Goal: Information Seeking & Learning: Learn about a topic

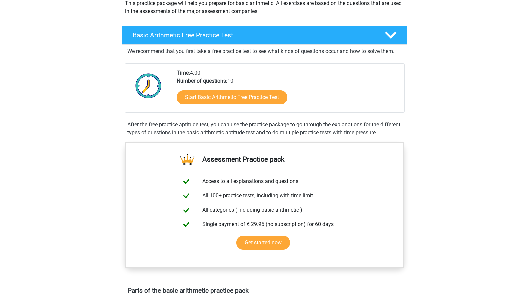
scroll to position [36, 0]
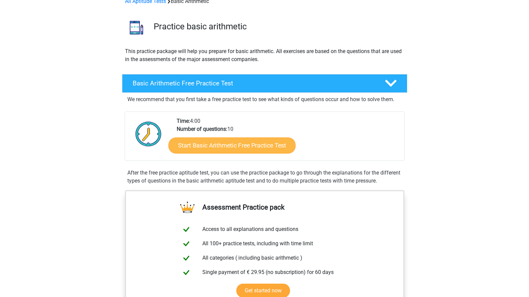
click at [229, 143] on link "Start Basic Arithmetic Free Practice Test" at bounding box center [231, 145] width 127 height 16
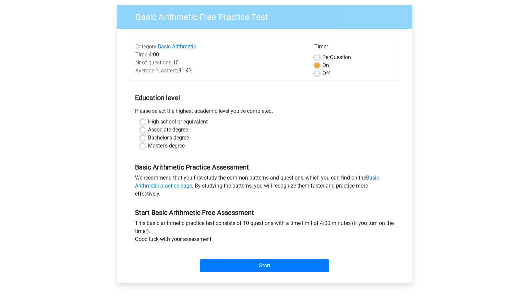
scroll to position [72, 0]
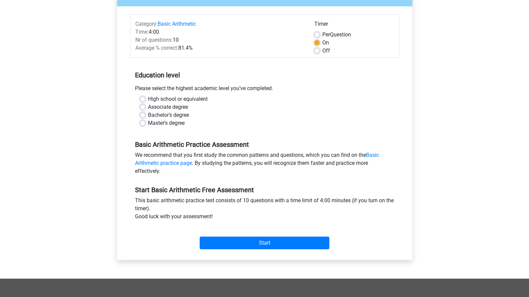
click at [223, 236] on div "Start" at bounding box center [265, 237] width 270 height 23
click at [223, 243] on input "Start" at bounding box center [265, 243] width 130 height 13
click at [226, 239] on input "Start" at bounding box center [265, 243] width 130 height 13
click at [141, 103] on div "High school or equivalent" at bounding box center [265, 99] width 250 height 8
click at [141, 110] on div "Associate degree" at bounding box center [265, 107] width 250 height 8
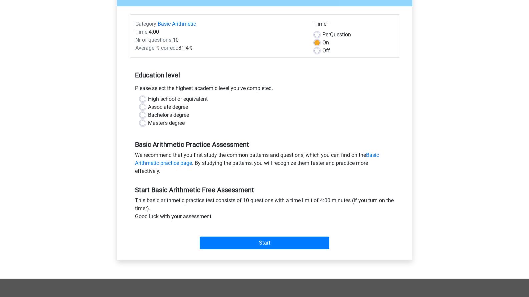
click at [141, 111] on div "Bachelor's degree" at bounding box center [265, 115] width 250 height 8
click at [148, 116] on label "Bachelor's degree" at bounding box center [168, 115] width 41 height 8
click at [142, 116] on input "Bachelor's degree" at bounding box center [142, 114] width 5 height 7
radio input "true"
click at [244, 239] on input "Start" at bounding box center [265, 243] width 130 height 13
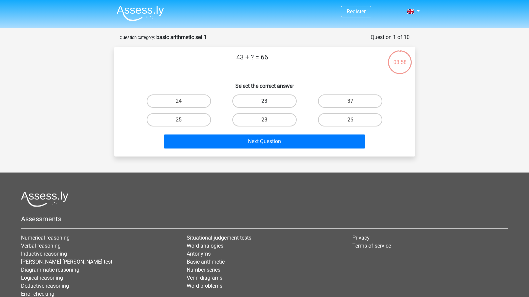
click at [243, 103] on label "23" at bounding box center [265, 100] width 64 height 13
click at [265, 103] on input "23" at bounding box center [267, 103] width 4 height 4
radio input "true"
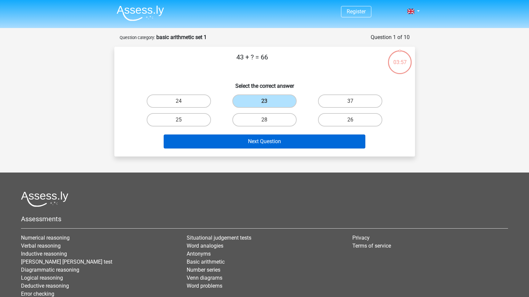
click at [242, 140] on button "Next Question" at bounding box center [265, 141] width 202 height 14
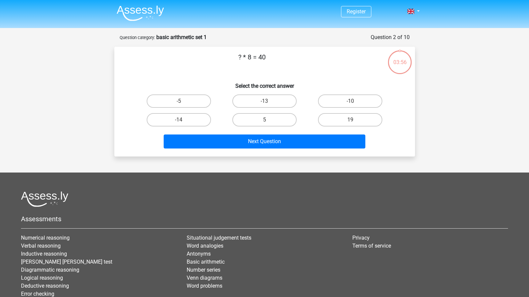
scroll to position [33, 0]
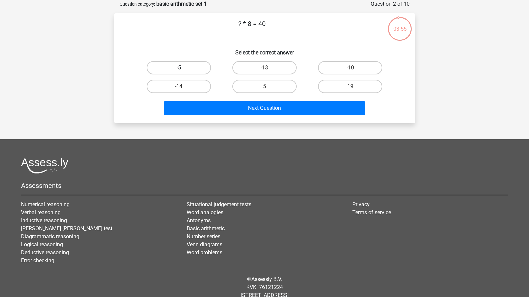
click at [191, 68] on label "-5" at bounding box center [179, 67] width 64 height 13
click at [183, 68] on input "-5" at bounding box center [181, 70] width 4 height 4
radio input "true"
click at [283, 91] on label "5" at bounding box center [265, 86] width 64 height 13
click at [269, 91] on input "5" at bounding box center [267, 88] width 4 height 4
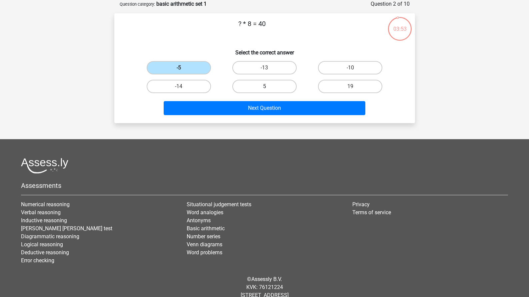
radio input "true"
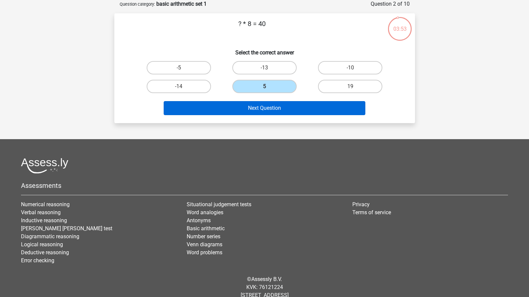
click at [281, 110] on button "Next Question" at bounding box center [265, 108] width 202 height 14
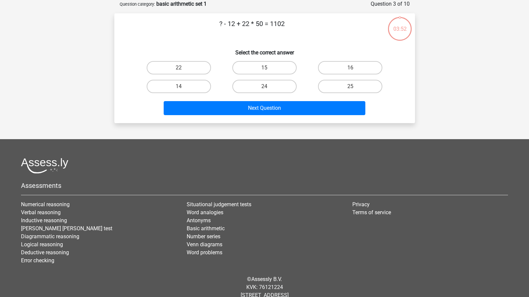
scroll to position [19, 0]
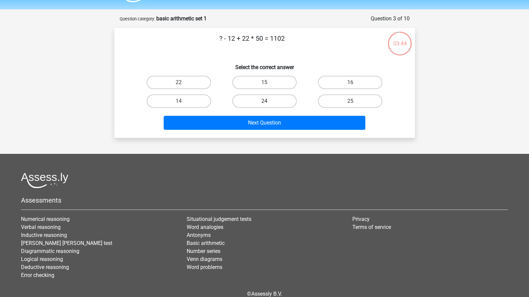
click at [263, 98] on label "24" at bounding box center [265, 100] width 64 height 13
click at [265, 101] on input "24" at bounding box center [267, 103] width 4 height 4
radio input "true"
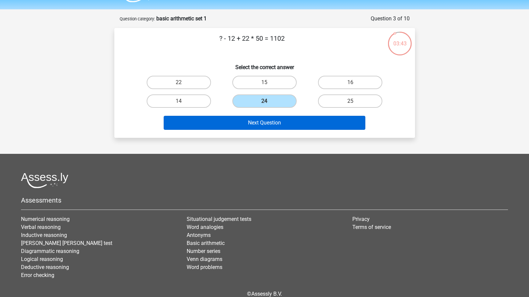
click at [263, 127] on button "Next Question" at bounding box center [265, 123] width 202 height 14
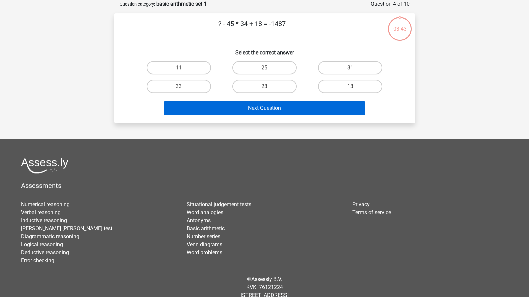
click at [263, 109] on button "Next Question" at bounding box center [265, 108] width 202 height 14
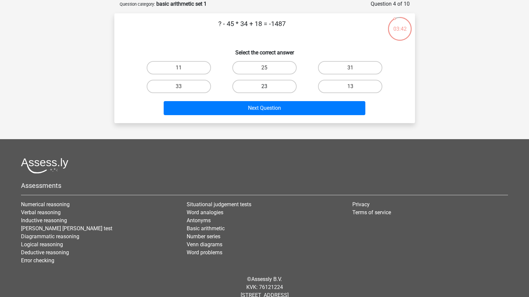
click at [260, 88] on label "23" at bounding box center [265, 86] width 64 height 13
click at [265, 88] on input "23" at bounding box center [267, 88] width 4 height 4
radio input "true"
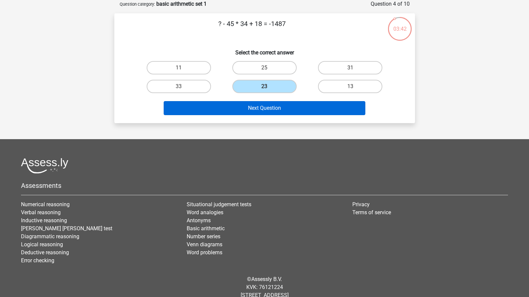
click at [260, 101] on button "Next Question" at bounding box center [265, 108] width 202 height 14
